Goal: Task Accomplishment & Management: Manage account settings

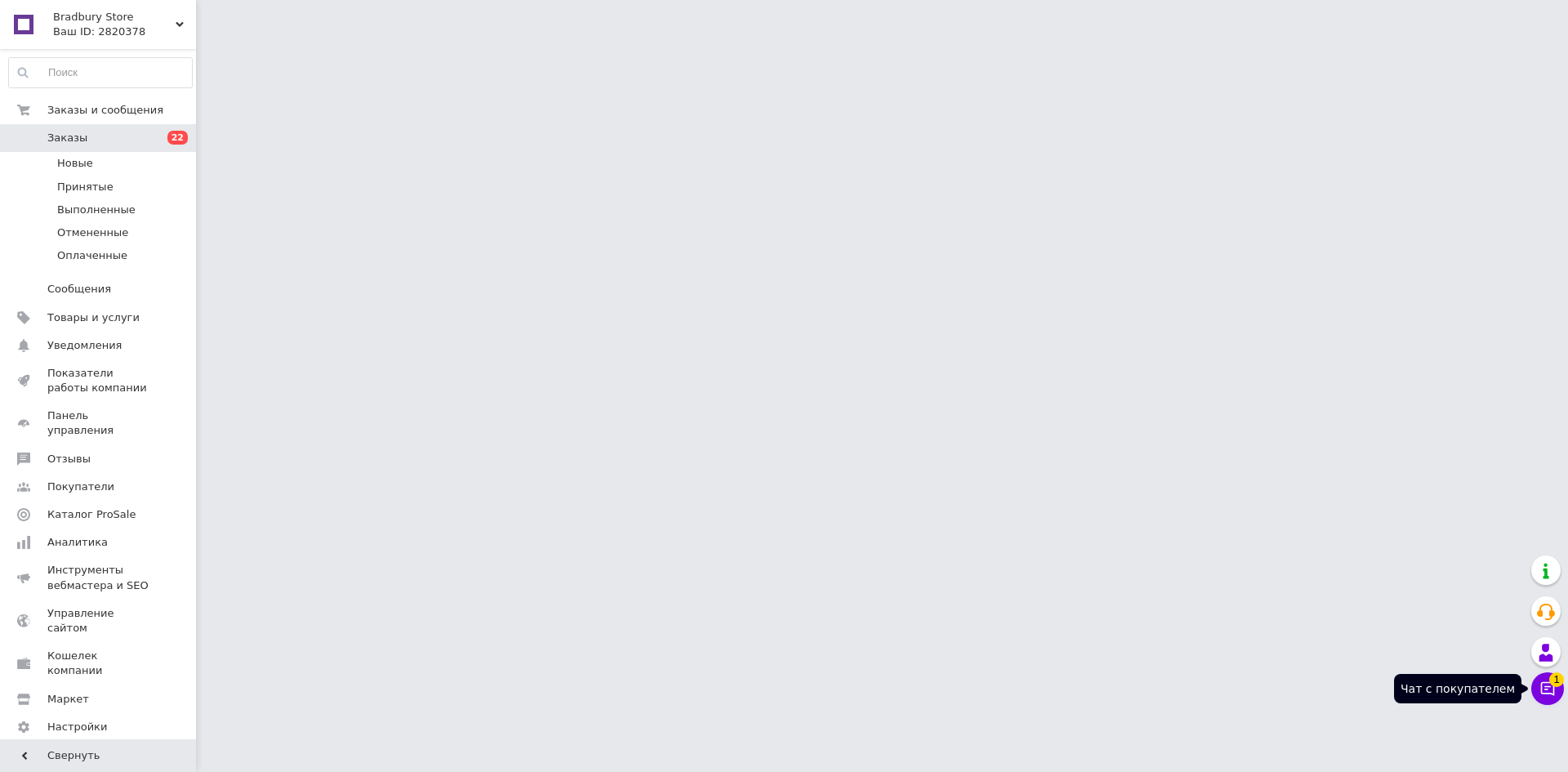
click at [1554, 698] on button "Чат с покупателем 1" at bounding box center [1548, 688] width 33 height 33
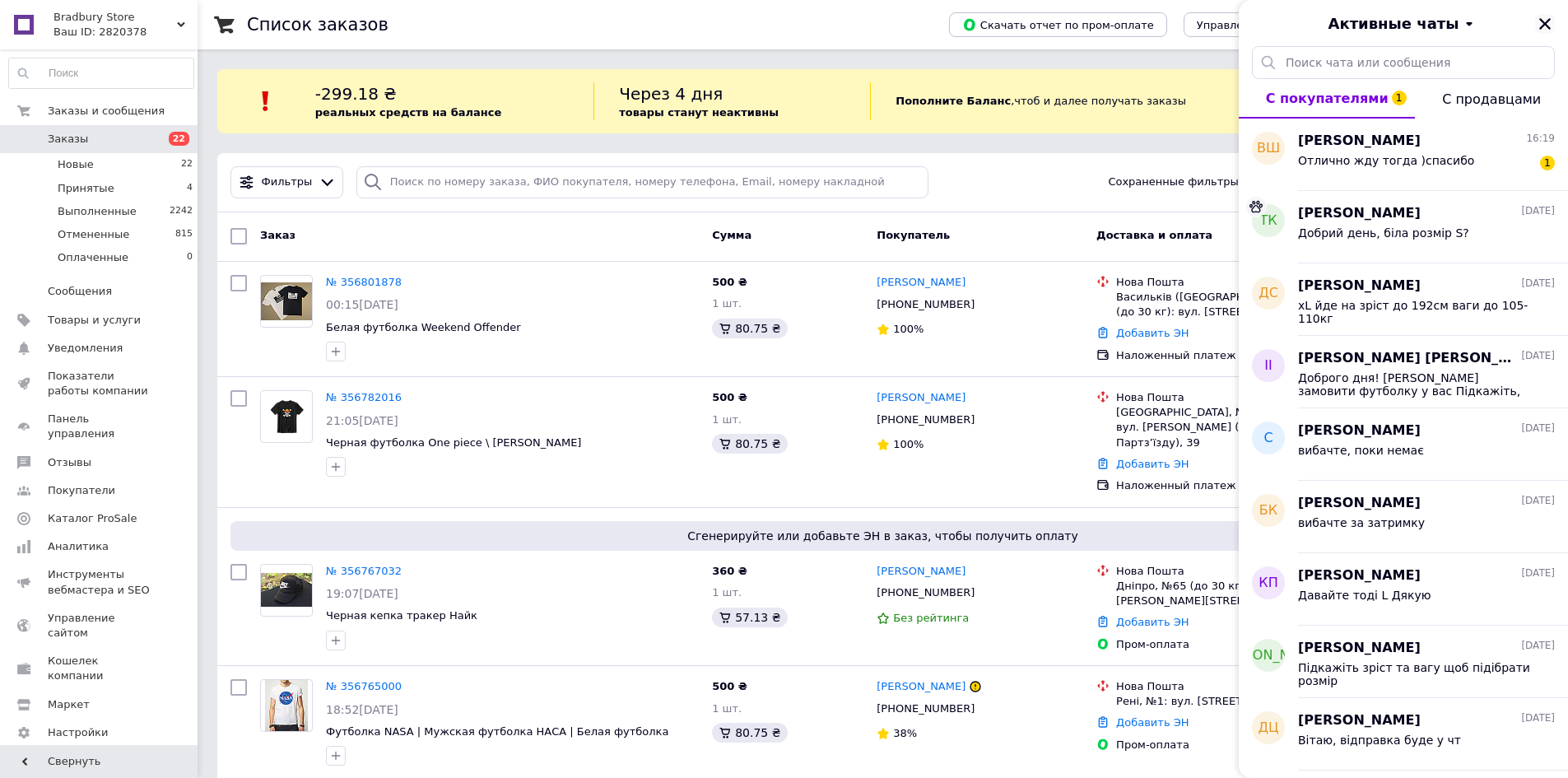
click at [1545, 22] on icon "Закрыть" at bounding box center [1545, 24] width 12 height 12
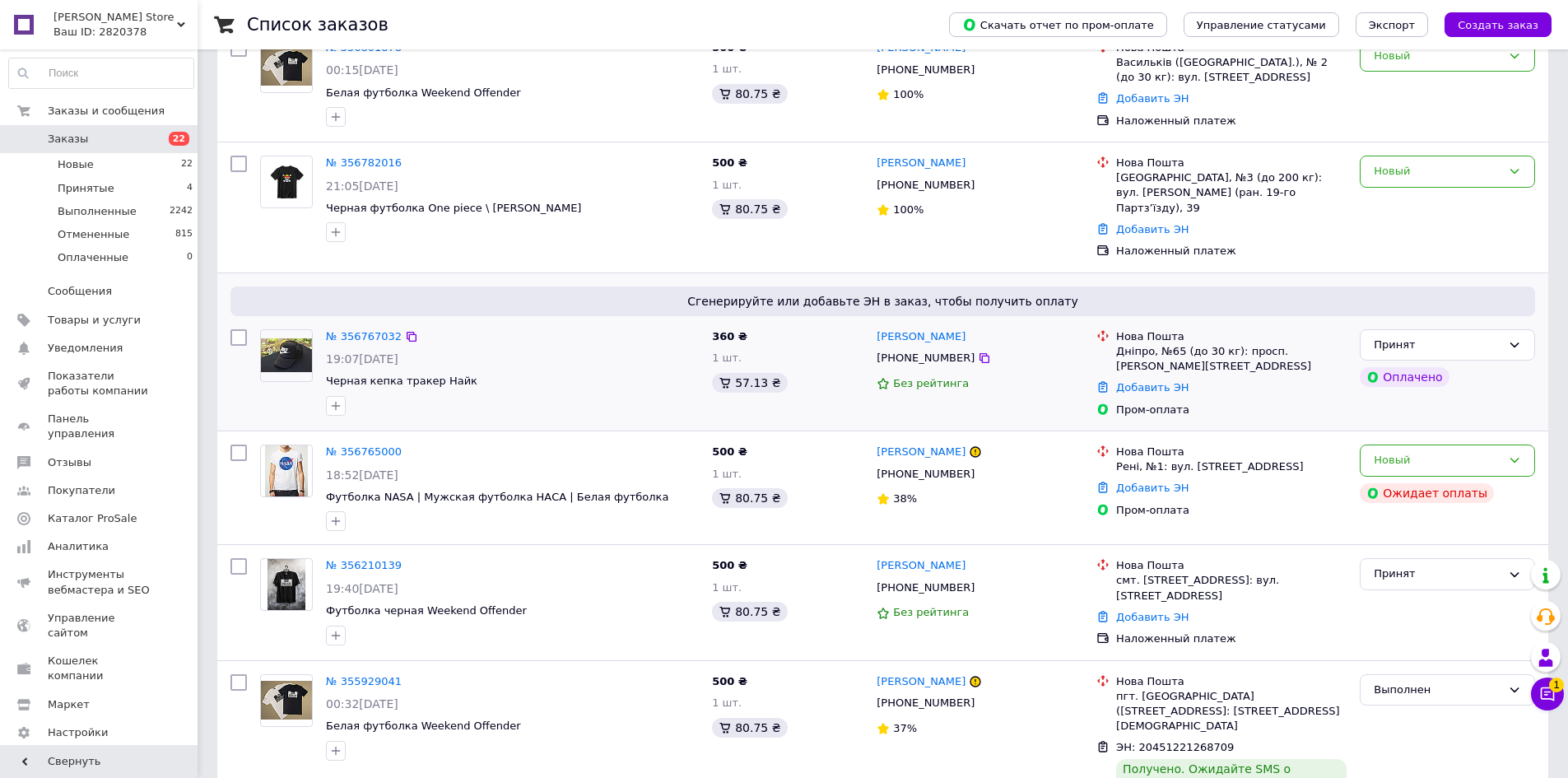
scroll to position [330, 0]
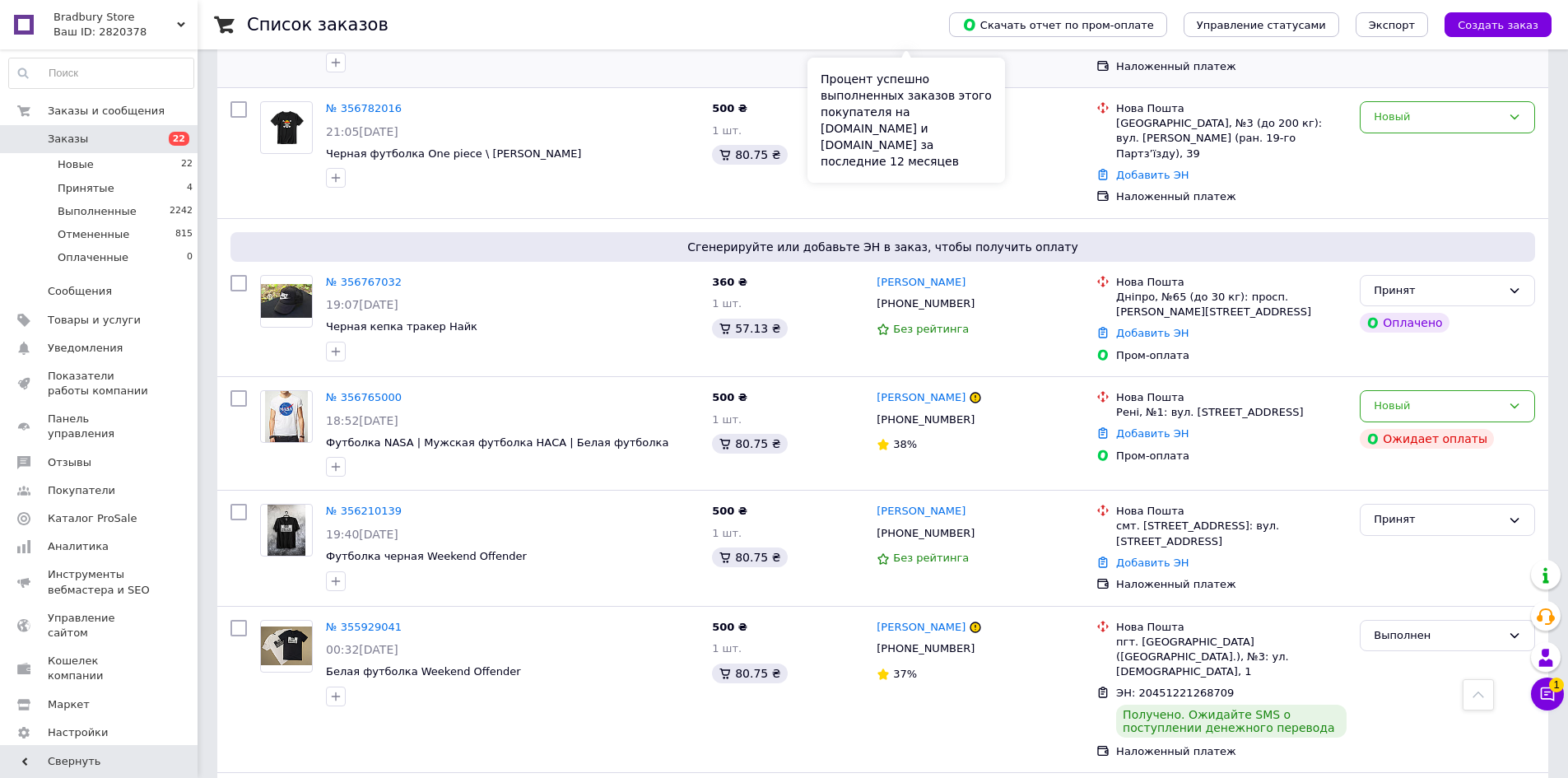
scroll to position [247, 0]
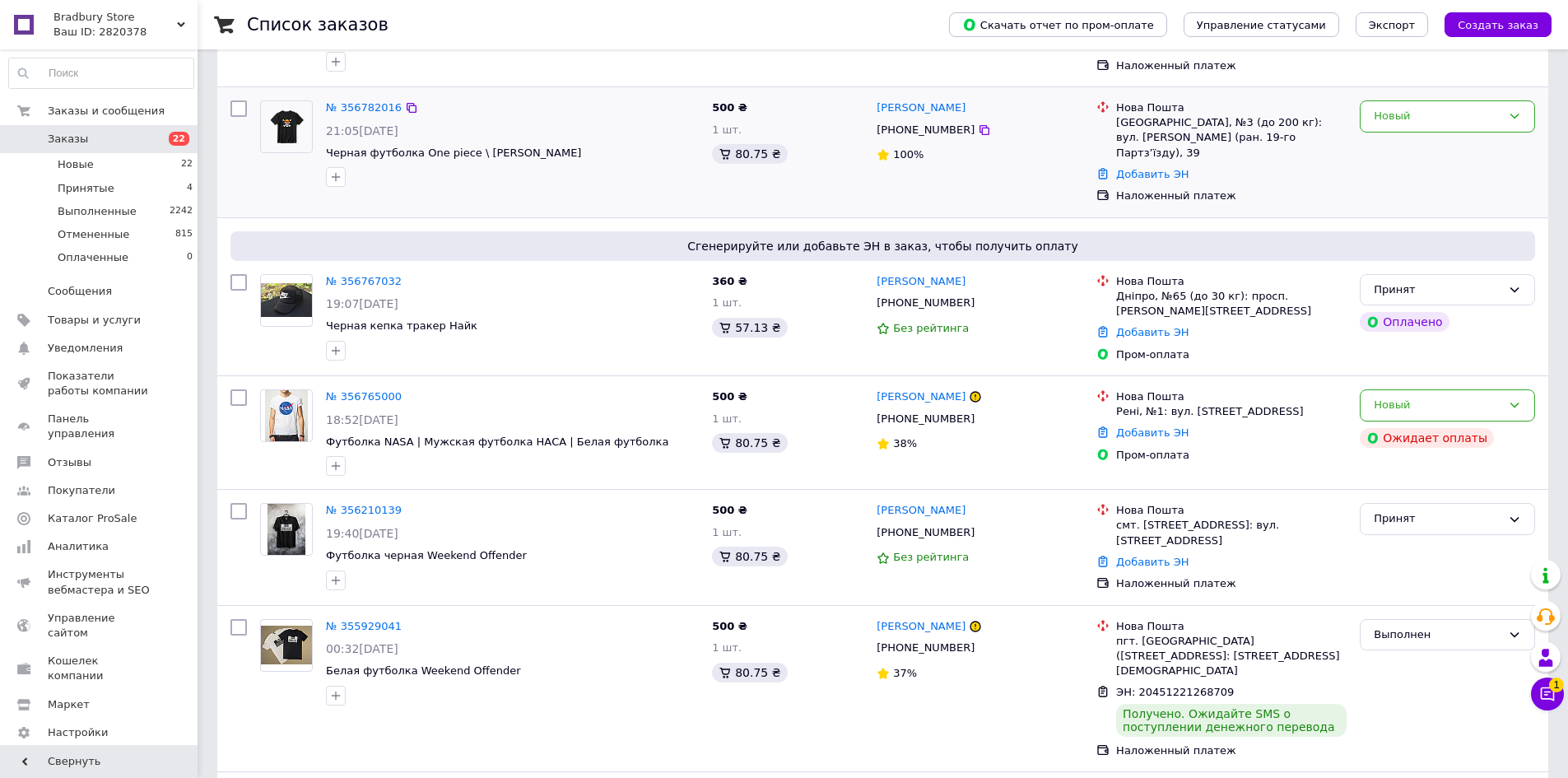
scroll to position [330, 0]
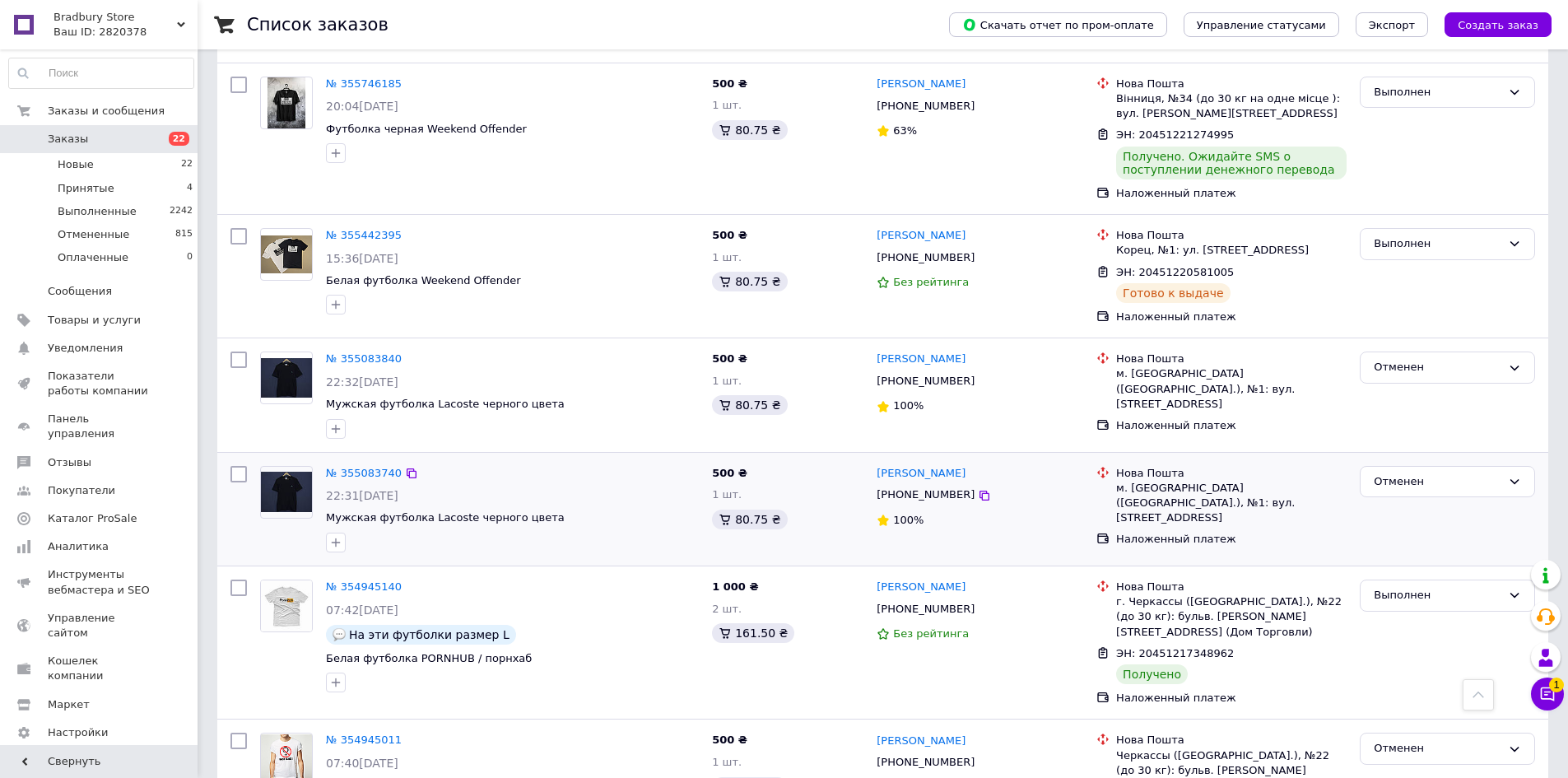
scroll to position [1647, 0]
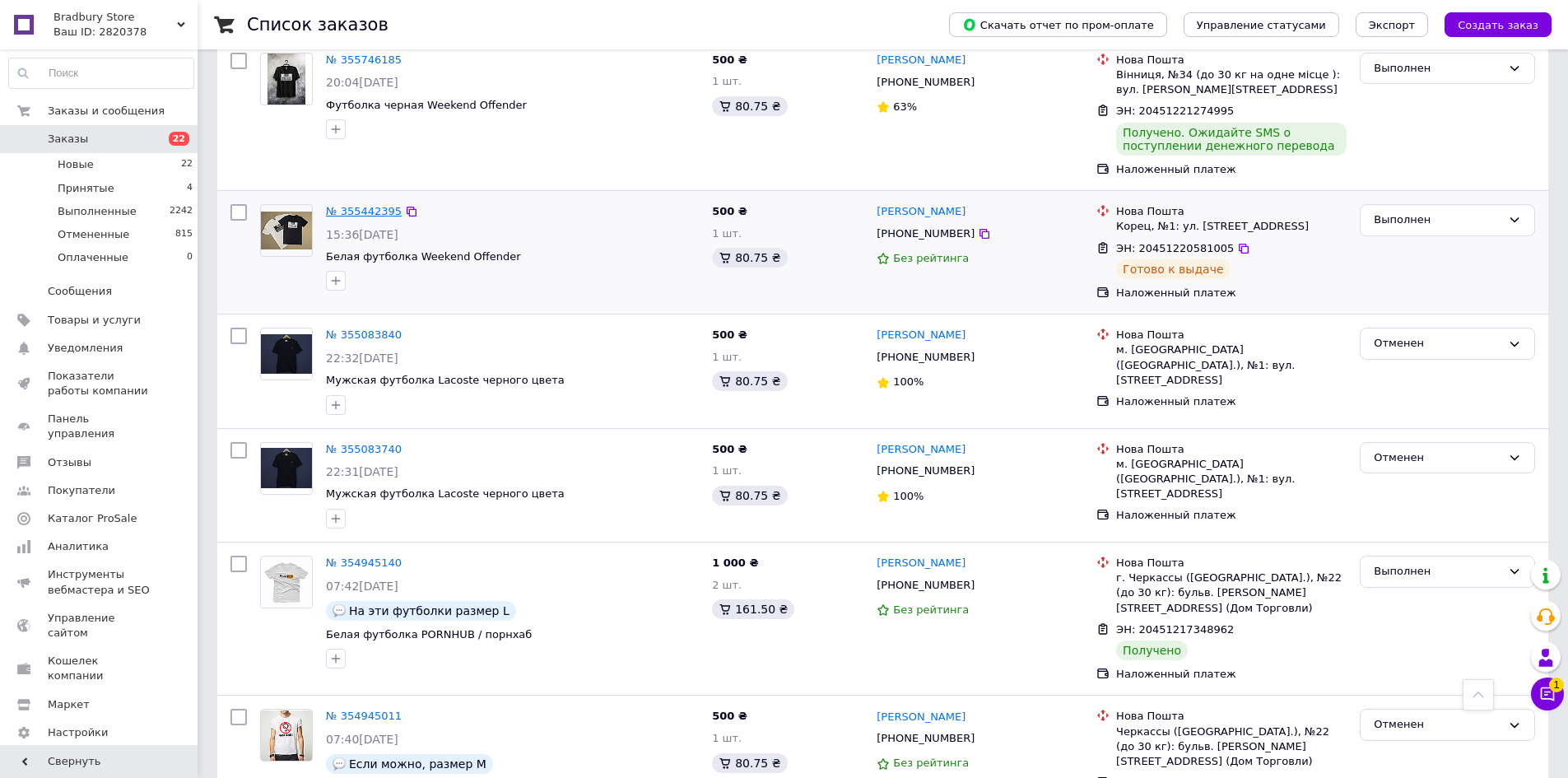
click at [351, 205] on link "№ 355442395" at bounding box center [364, 211] width 76 height 13
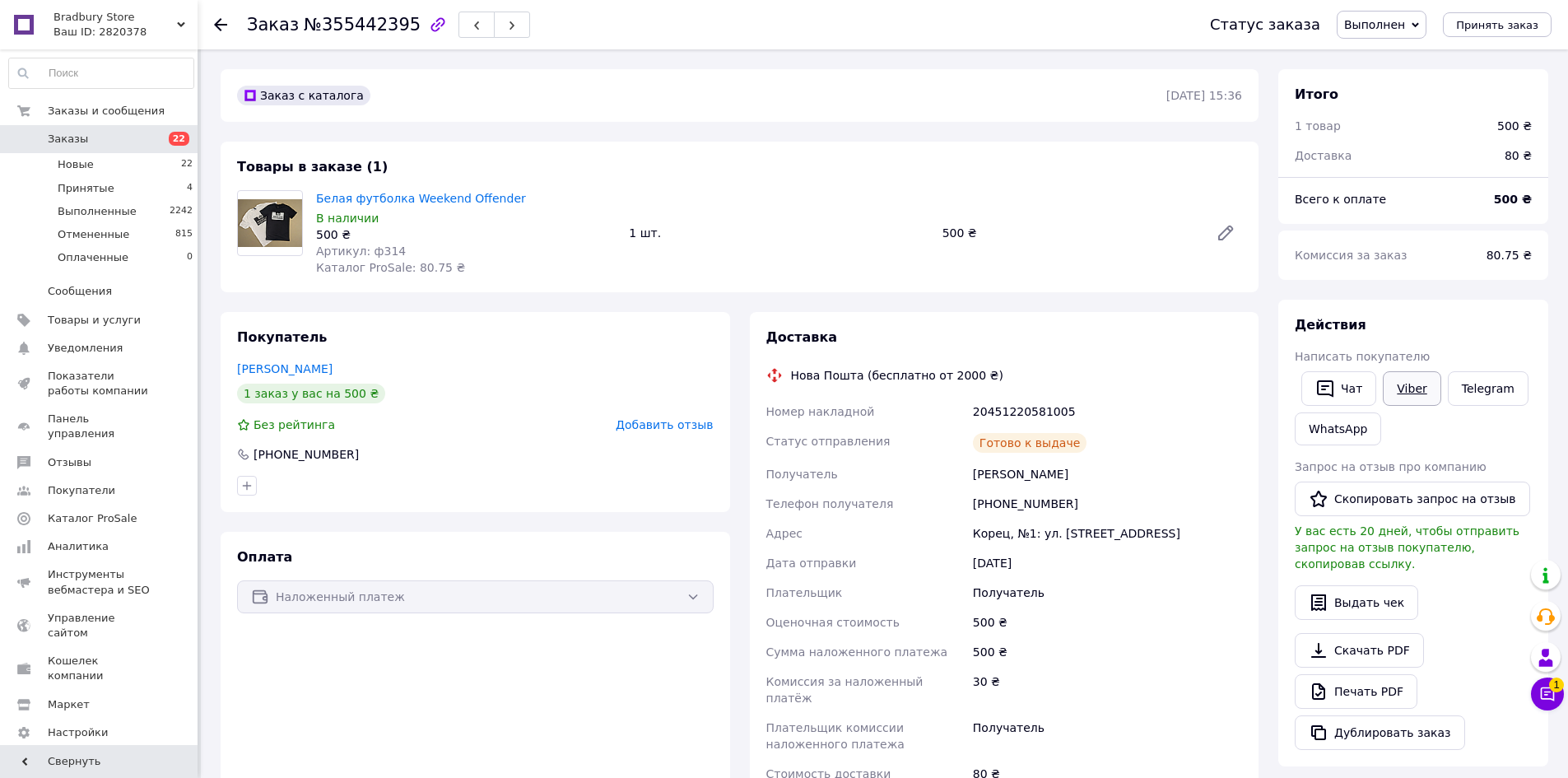
click at [1421, 385] on link "Viber" at bounding box center [1411, 389] width 57 height 35
click at [1020, 410] on div "20451220581005" at bounding box center [1107, 411] width 276 height 30
copy div "20451220581005"
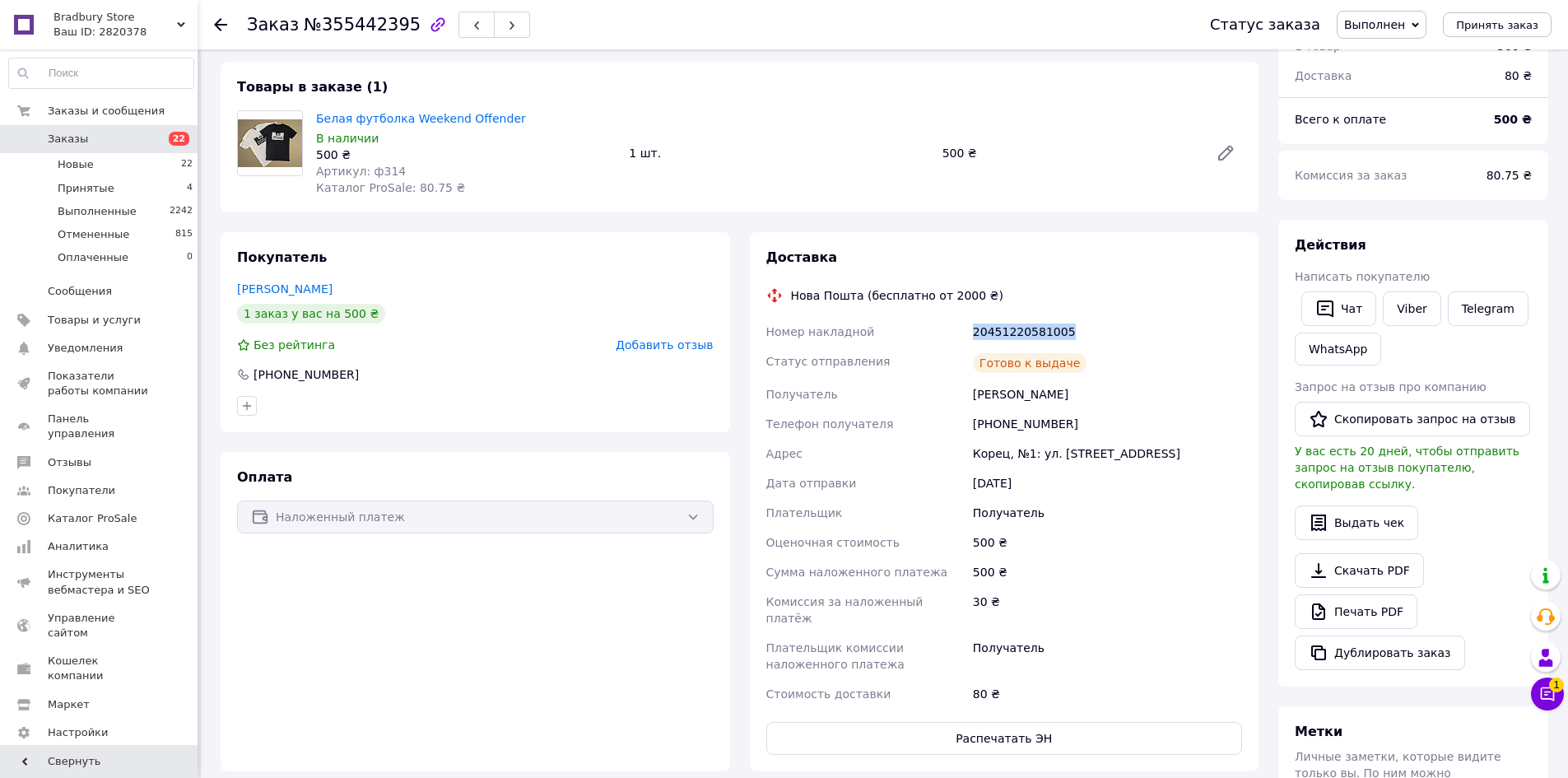
scroll to position [83, 0]
click at [119, 146] on span "Заказы" at bounding box center [100, 139] width 104 height 15
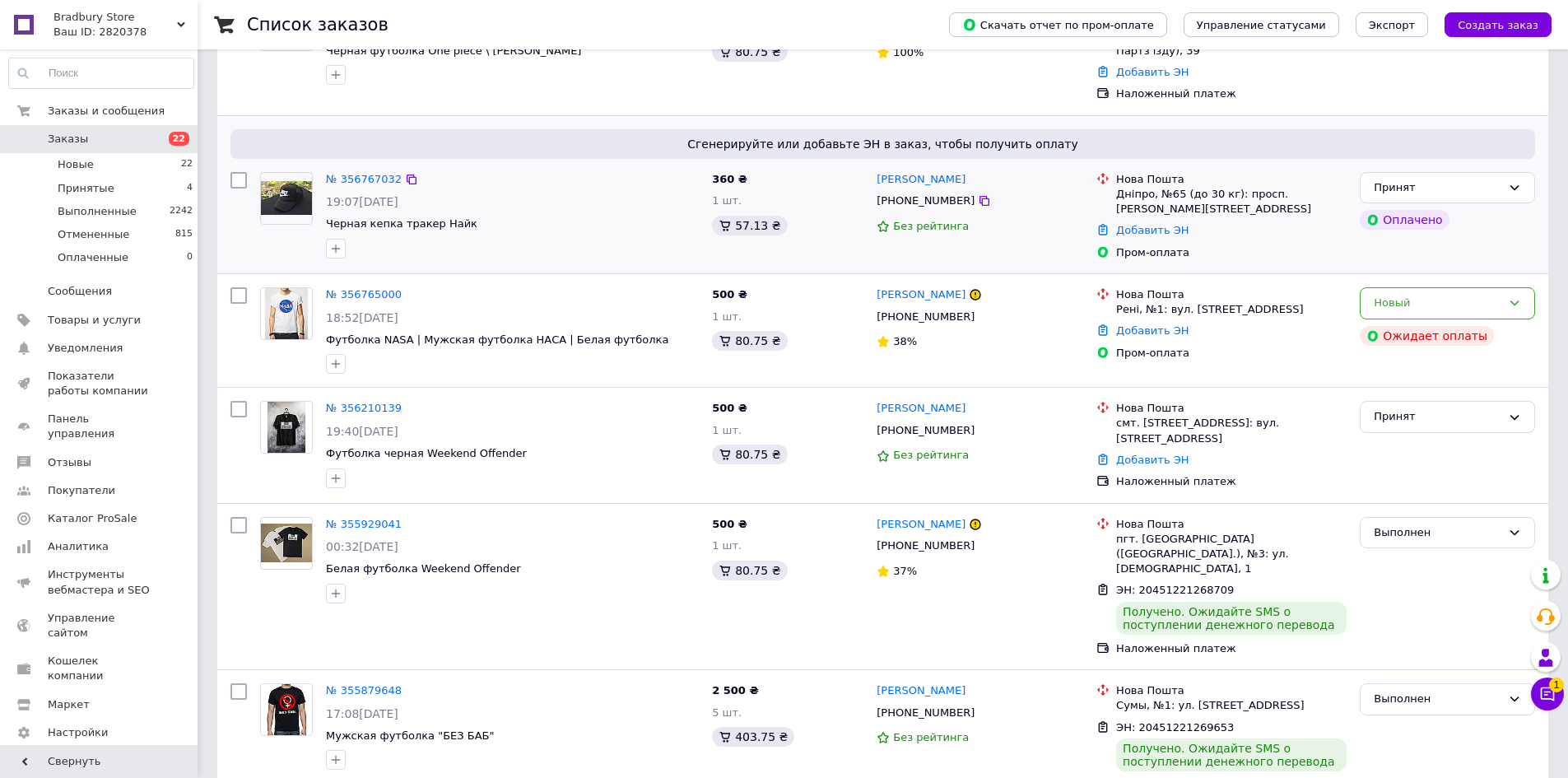
scroll to position [411, 0]
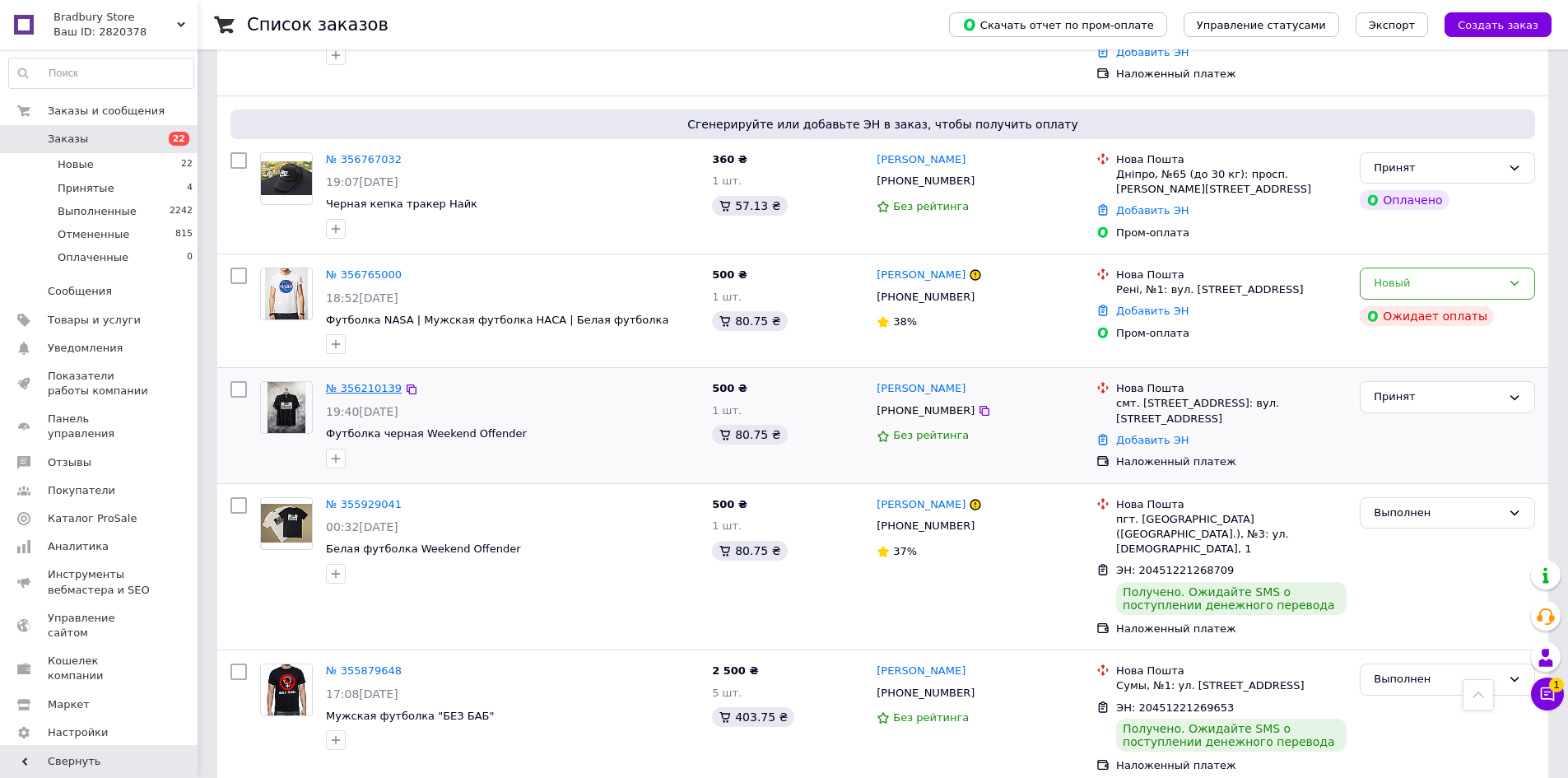
click at [356, 382] on link "№ 356210139" at bounding box center [364, 388] width 76 height 13
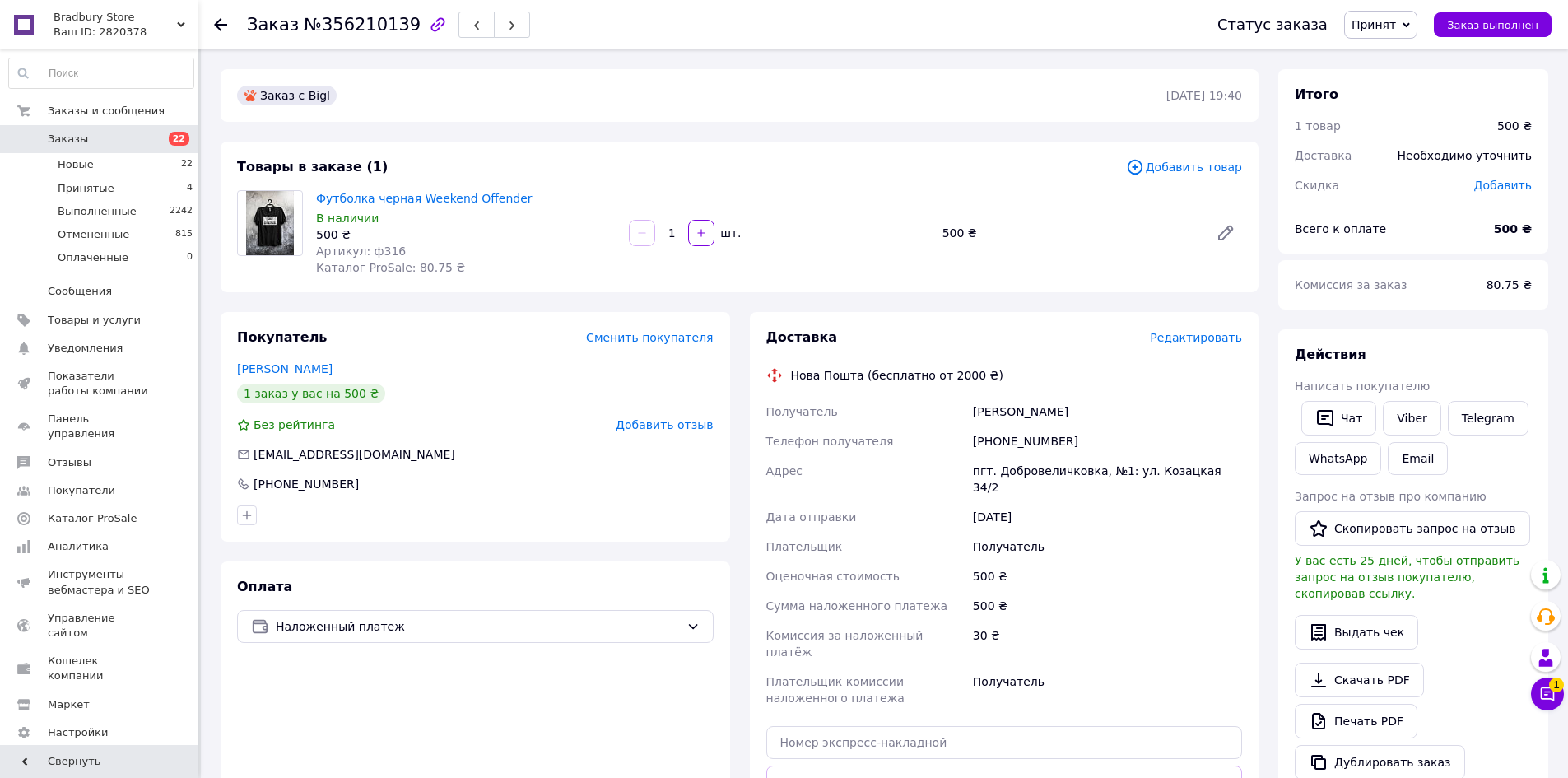
click at [1395, 400] on div "Viber" at bounding box center [1411, 418] width 64 height 41
click at [1402, 424] on link "Viber" at bounding box center [1411, 418] width 57 height 35
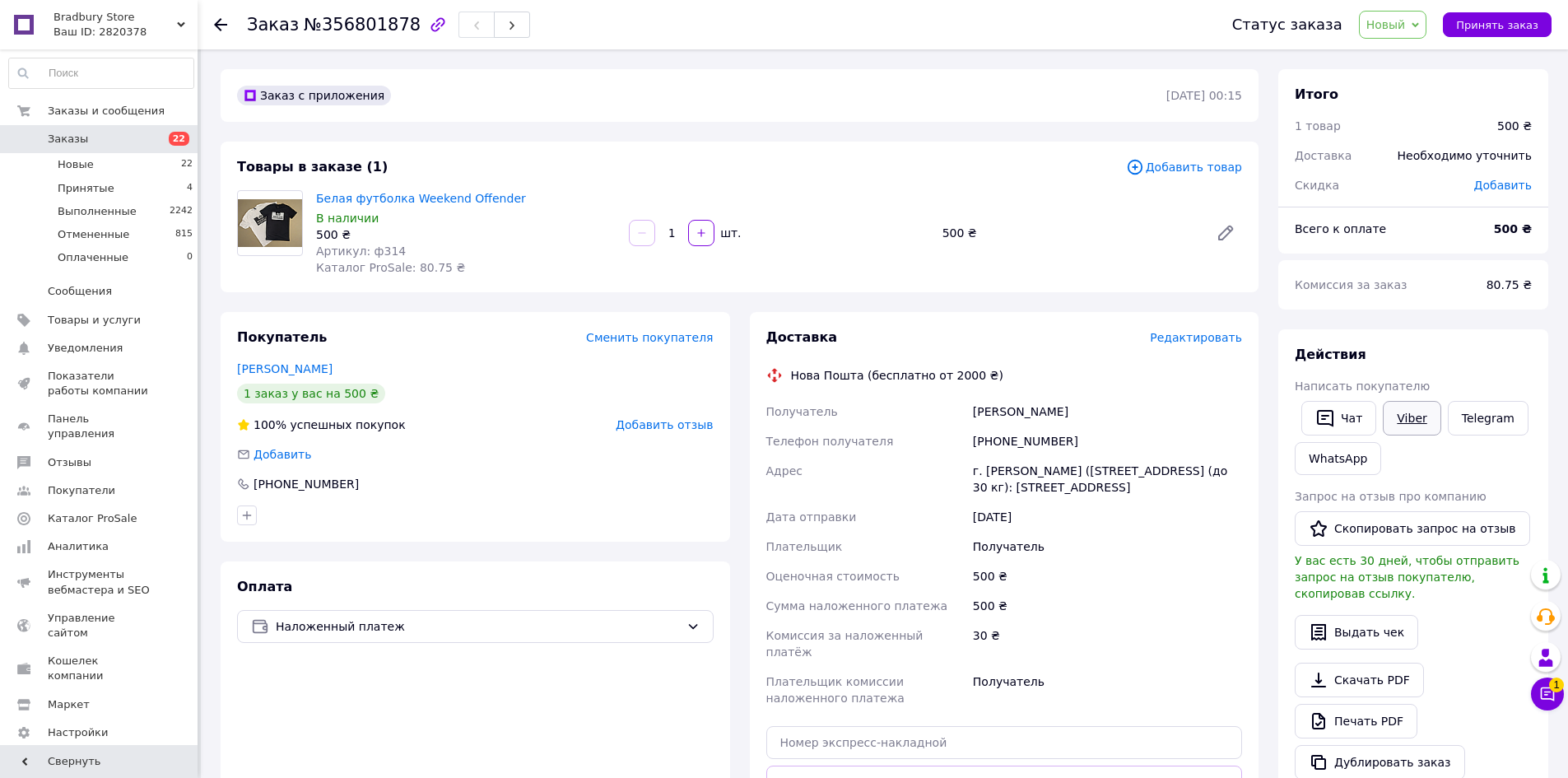
click at [1404, 422] on link "Viber" at bounding box center [1411, 418] width 57 height 35
click at [634, 103] on div "Заказ с приложения" at bounding box center [699, 95] width 933 height 26
